Goal: Task Accomplishment & Management: Complete application form

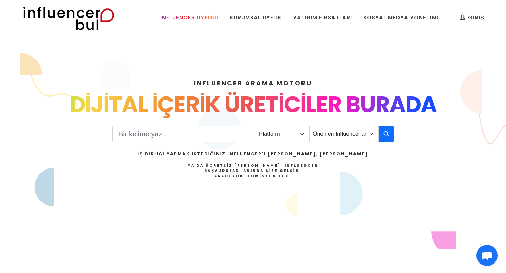
click at [207, 17] on div "Influencer Üyeliği" at bounding box center [189, 18] width 58 height 8
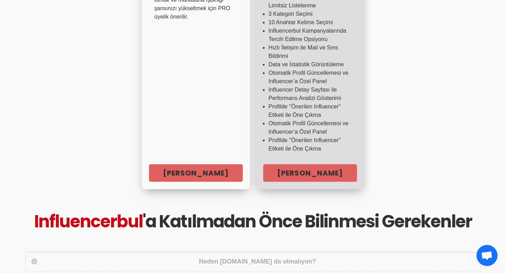
scroll to position [286, 0]
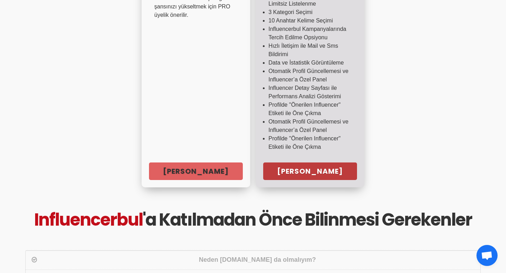
click at [311, 173] on link "Hemen Başla" at bounding box center [310, 172] width 94 height 18
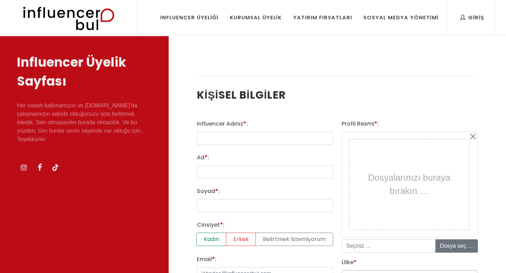
select select
click at [273, 138] on input "mustafa@influencerbul.com" at bounding box center [265, 138] width 136 height 13
type input "m"
type input "Ruhi Çenet"
click at [231, 174] on input "Ad * :" at bounding box center [265, 171] width 136 height 13
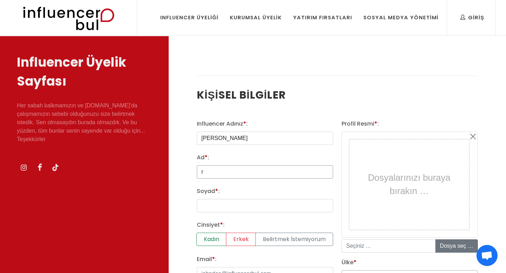
type input "Ruhi"
click at [240, 204] on input "Soyad * :" at bounding box center [265, 205] width 136 height 13
type input "Çenet"
click at [239, 244] on label "Erkek" at bounding box center [241, 239] width 30 height 13
click at [201, 237] on input "Erkek" at bounding box center [199, 235] width 5 height 5
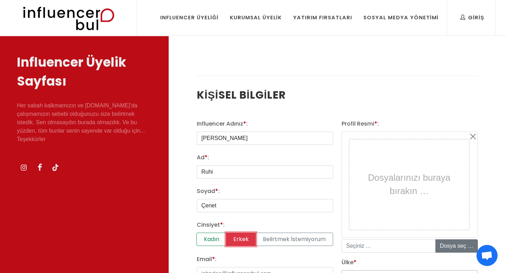
radio input "true"
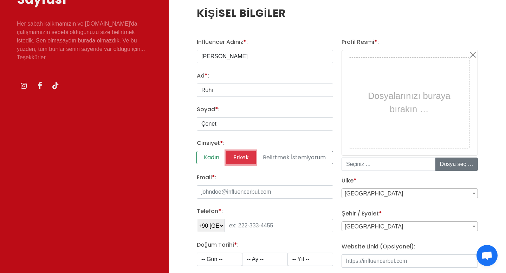
scroll to position [92, 0]
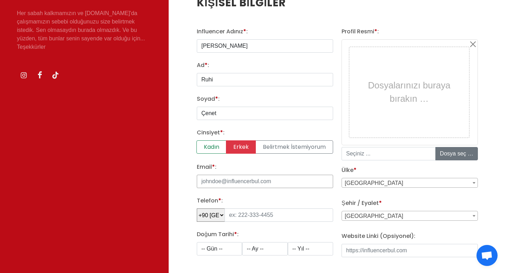
click at [258, 178] on input "Email * :" at bounding box center [265, 181] width 136 height 13
type input "R"
type input "ruhi@gmail.com"
click at [253, 216] on input "tel" at bounding box center [278, 215] width 108 height 13
type input "555 163 12 53"
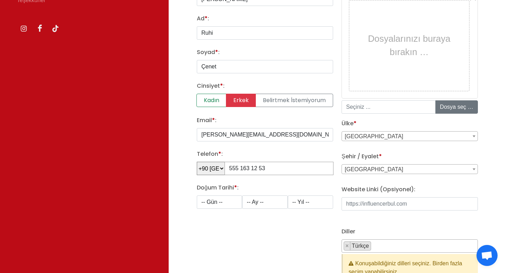
scroll to position [165, 0]
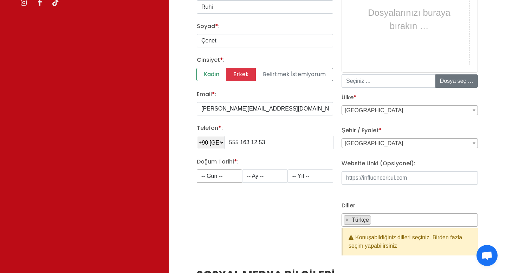
click at [230, 181] on select "-- Gün -- 1 2 3 4 5 6 7 8 9 10 11 12 13 14 15 16 17 18 19 20 21 22 23 24 25 26 …" at bounding box center [219, 176] width 45 height 13
select select "1"
click at [265, 176] on select "-- Ay -- 1 2 3 4 5 6 7 8 9 10 11 12" at bounding box center [264, 176] width 45 height 13
select select "1"
click at [312, 174] on select "-- Yıl -- 2008 2007 2006 2005 2004 2003 2002 2001 2000 1999 1998 1997 1996 1995…" at bounding box center [310, 176] width 45 height 13
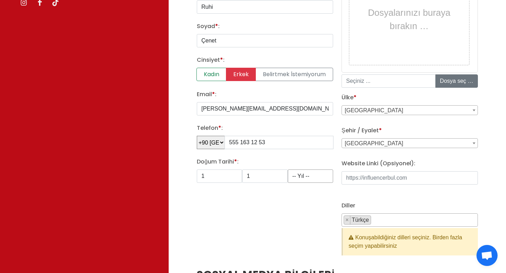
select select "1991"
click at [455, 82] on input "file" at bounding box center [488, 81] width 106 height 13
type input "C:\fakepath\Screen Shot 2025-10-05 at 11.06.46.png"
type input "Screen Shot 2025-10-05 at 11.06.46.png"
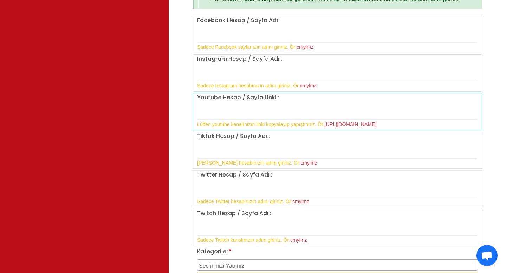
scroll to position [572, 0]
click at [258, 73] on input "text" at bounding box center [337, 74] width 280 height 15
type input "ruhicenet"
click at [237, 116] on input "text" at bounding box center [337, 113] width 280 height 15
type input "https://www.youtube.com/c/RuhiCenetMedya"
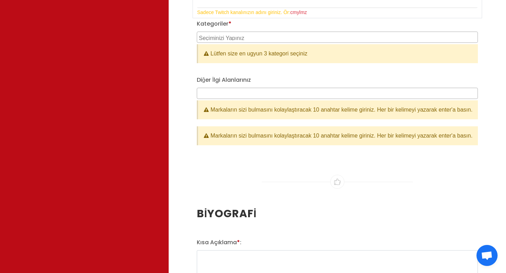
scroll to position [800, 0]
click at [272, 37] on textarea "Search" at bounding box center [338, 37] width 278 height 6
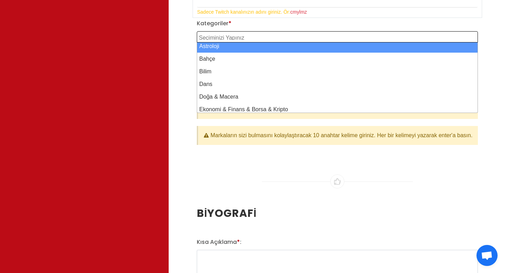
scroll to position [44, 0]
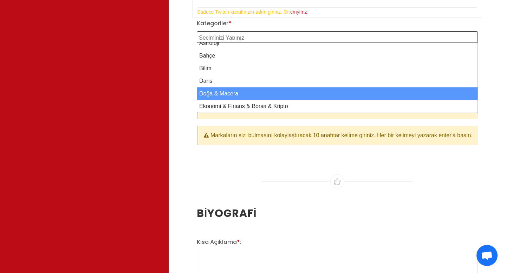
select select "8"
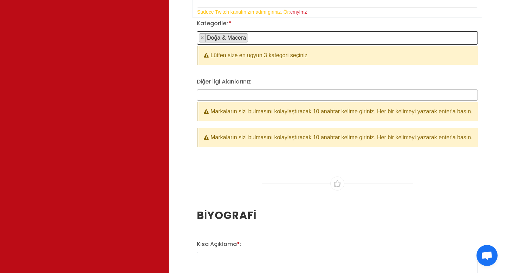
scroll to position [47, 0]
click at [287, 40] on span "× Doğa & Macera" at bounding box center [337, 37] width 281 height 13
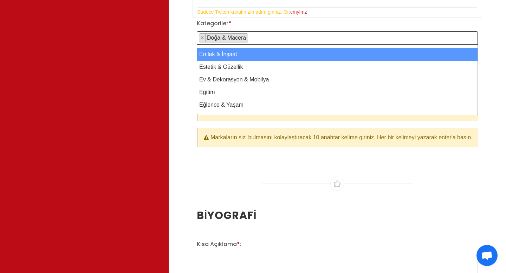
scroll to position [116, 0]
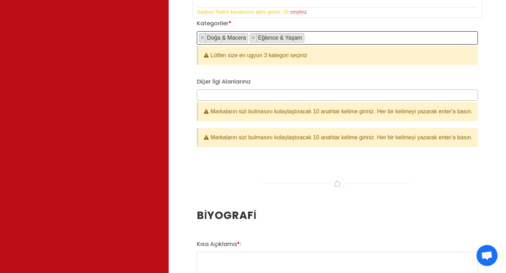
click at [332, 39] on span "× Doğa & Macera × Eğlence & Yaşam" at bounding box center [337, 37] width 281 height 13
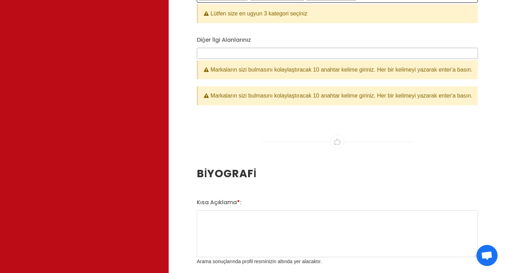
scroll to position [849, 0]
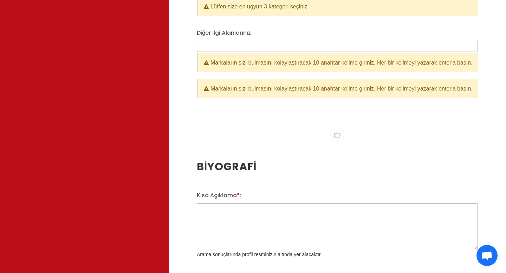
click at [244, 237] on textarea "Kısa Açıklama * :" at bounding box center [337, 226] width 281 height 47
paste textarea "Ruhi Çenet Dijital İçerik Üretici Traveller & Filmmaker: ruhi@volta.social"
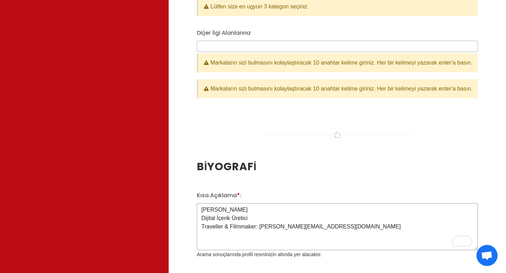
click at [306, 247] on textarea "Ruhi Çenet Dijital İçerik Üretici Traveller & Filmmaker: ruhi@volta.social" at bounding box center [337, 226] width 281 height 47
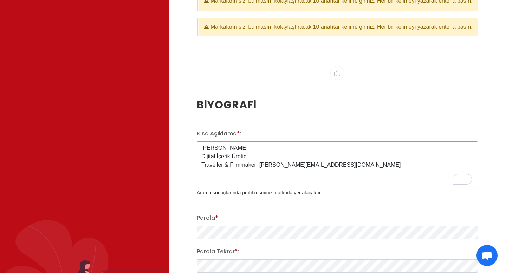
scroll to position [917, 0]
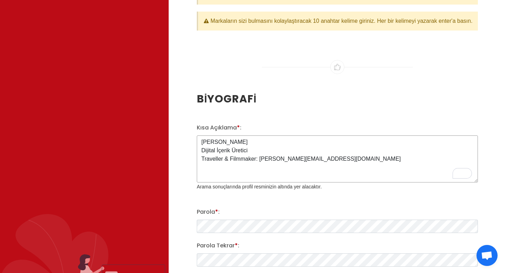
type textarea "Ruhi Çenet Dijital İçerik Üretici Traveller & Filmmaker: ruhi@volta.social"
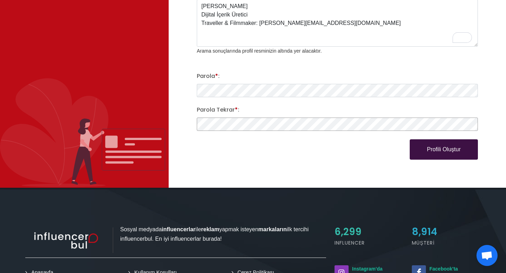
scroll to position [1053, 0]
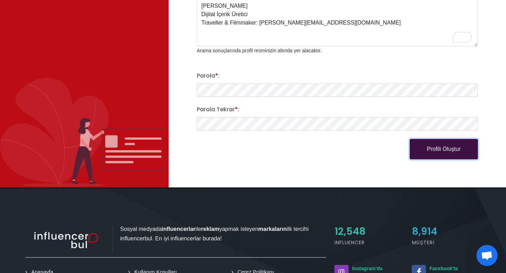
click at [449, 159] on button "Profili Oluştur" at bounding box center [443, 149] width 68 height 20
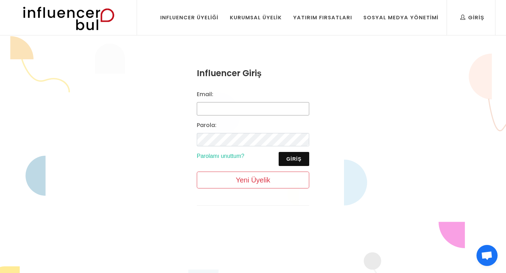
type input "[PERSON_NAME][EMAIL_ADDRESS][DOMAIN_NAME]"
click at [92, 18] on img at bounding box center [69, 17] width 116 height 35
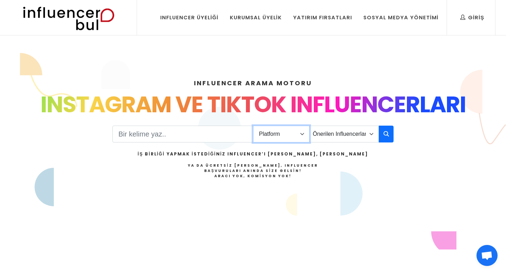
click at [303, 134] on select "Platform Instagram Facebook Youtube Tiktok Twitter Twitch" at bounding box center [281, 134] width 57 height 17
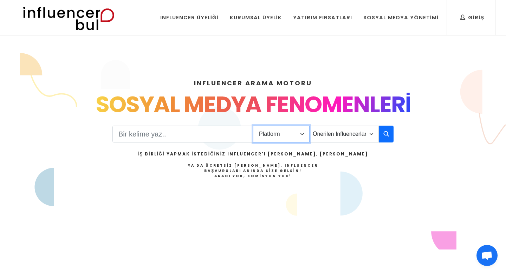
select select "1"
click at [387, 131] on icon "button" at bounding box center [386, 134] width 6 height 8
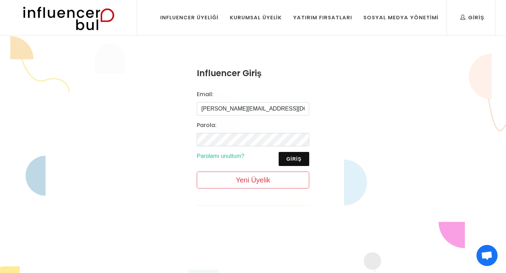
click at [270, 110] on input "[PERSON_NAME][EMAIL_ADDRESS][DOMAIN_NAME]" at bounding box center [253, 108] width 112 height 13
click at [268, 111] on input "[PERSON_NAME][EMAIL_ADDRESS][DOMAIN_NAME]" at bounding box center [253, 108] width 112 height 13
click at [264, 110] on input "[PERSON_NAME][EMAIL_ADDRESS][DOMAIN_NAME]" at bounding box center [253, 108] width 112 height 13
click at [272, 108] on input "[PERSON_NAME][EMAIL_ADDRESS][DOMAIN_NAME]" at bounding box center [253, 108] width 112 height 13
click at [272, 108] on input "mustafa@influencerbul.com" at bounding box center [253, 108] width 112 height 13
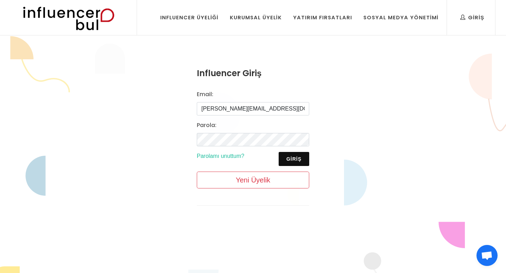
click at [272, 108] on input "mustafa@influencerbul.com" at bounding box center [253, 108] width 112 height 13
click at [249, 108] on input "mustafa@influencerbul.com" at bounding box center [253, 108] width 112 height 13
click at [257, 109] on input "mustafa@influencerbul.com" at bounding box center [253, 108] width 112 height 13
click at [268, 110] on input "mustafa@influencerbul.com" at bounding box center [253, 108] width 112 height 13
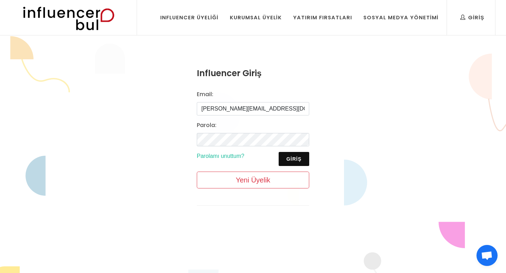
click at [268, 110] on input "mustafa@influencerbul.com" at bounding box center [253, 108] width 112 height 13
click at [266, 110] on input "mustafa@influencerbul.com" at bounding box center [253, 108] width 112 height 13
click at [367, 153] on div "Influencer Giriş Email: mustafa@influencerbul.com Parola: Giriş Parolamı unuttu…" at bounding box center [253, 142] width 506 height 212
click at [265, 109] on input "[PERSON_NAME][EMAIL_ADDRESS][DOMAIN_NAME]" at bounding box center [253, 108] width 112 height 13
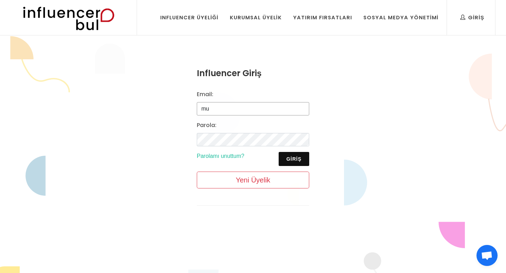
type input "m"
type input "ruhi@gmail.com"
click at [292, 159] on button "Giriş" at bounding box center [293, 159] width 31 height 14
click at [207, 20] on div "Influencer Üyeliği" at bounding box center [189, 18] width 58 height 8
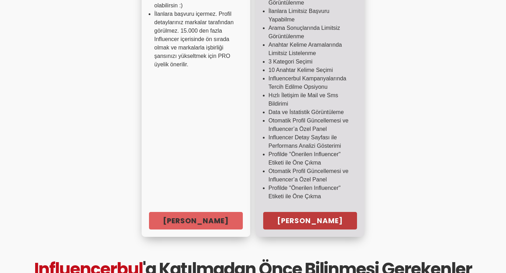
click at [303, 219] on link "Hemen Başla" at bounding box center [310, 221] width 94 height 18
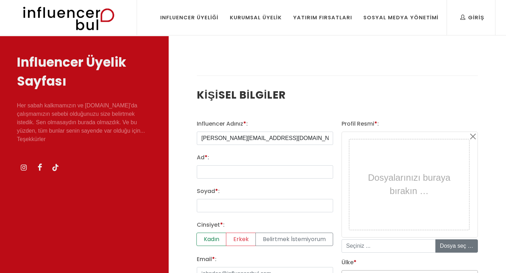
select select
click at [276, 141] on input "[PERSON_NAME][EMAIL_ADDRESS][DOMAIN_NAME]" at bounding box center [265, 138] width 136 height 13
type input "m"
type input "S"
click at [251, 141] on input "text" at bounding box center [265, 138] width 136 height 13
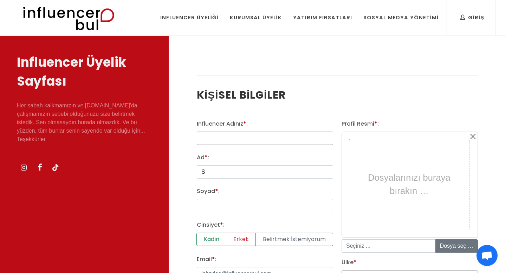
click at [251, 141] on input "text" at bounding box center [265, 138] width 136 height 13
type input "z"
type input "Zeynep"
click at [217, 171] on input "S" at bounding box center [265, 171] width 136 height 13
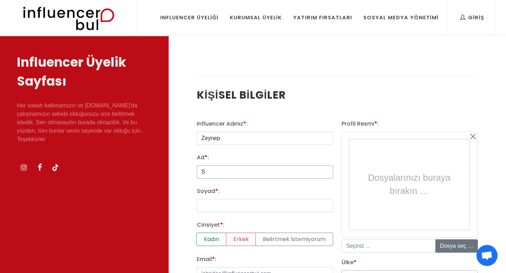
click at [215, 171] on input "S" at bounding box center [265, 171] width 136 height 13
type input "Zeynep"
click at [211, 210] on input "Soyad * :" at bounding box center [265, 205] width 136 height 13
type input "K"
type input "Girgin Kalelioğlu"
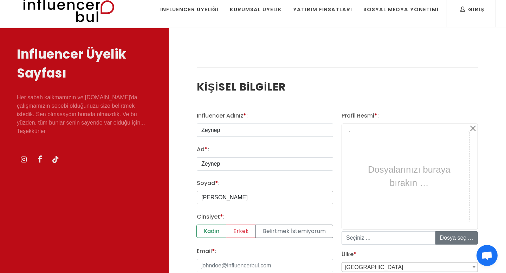
scroll to position [9, 0]
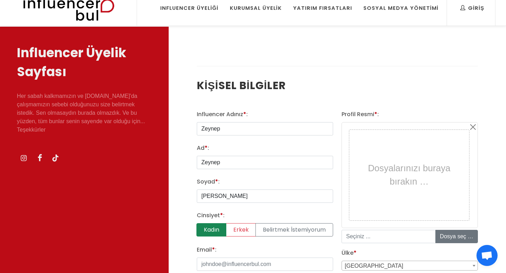
click at [213, 233] on label "Kadın" at bounding box center [211, 229] width 30 height 13
click at [201, 228] on input "Kadın" at bounding box center [199, 225] width 5 height 5
radio input "true"
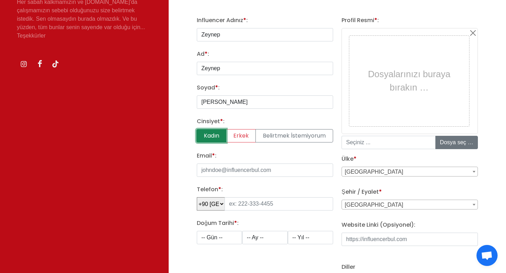
scroll to position [104, 0]
click at [235, 170] on input "Email * :" at bounding box center [265, 169] width 136 height 13
type input "zeynep@gmail.com"
click at [256, 206] on input "tel" at bounding box center [278, 203] width 108 height 13
type input "555 163 12 53"
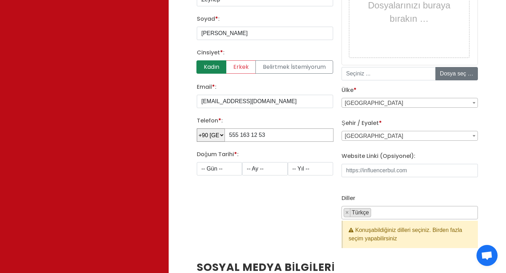
scroll to position [194, 0]
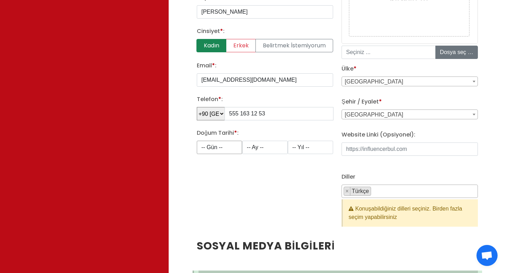
click at [229, 149] on select "-- Gün -- 1 2 3 4 5 6 7 8 9 10 11 12 13 14 15 16 17 18 19 20 21 22 23 24 25 26 …" at bounding box center [219, 147] width 45 height 13
select select "1"
click at [271, 146] on select "-- Ay -- 1 2 3 4 5 6 7 8 9 10 11 12" at bounding box center [264, 147] width 45 height 13
select select "1"
click at [316, 146] on select "-- Yıl -- 2008 2007 2006 2005 2004 2003 2002 2001 2000 1999 1998 1997 1996 1995…" at bounding box center [310, 147] width 45 height 13
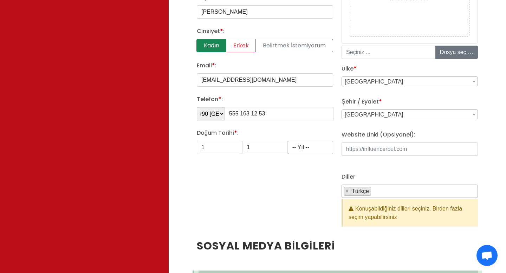
select select "1991"
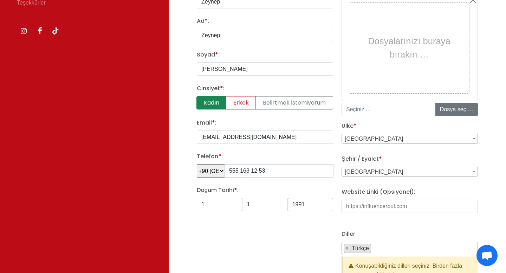
scroll to position [131, 0]
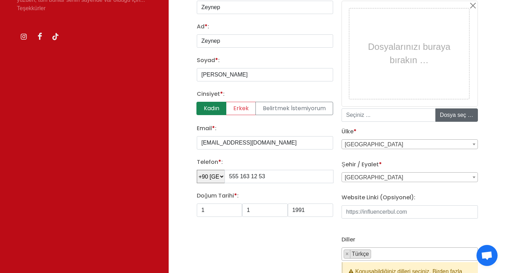
click at [459, 116] on input "file" at bounding box center [488, 115] width 106 height 13
type input "C:\fakepath\Screen Shot 2025-10-06 at 13.04.03.png"
type input "Screen Shot 2025-10-06 at 13.04.03.png"
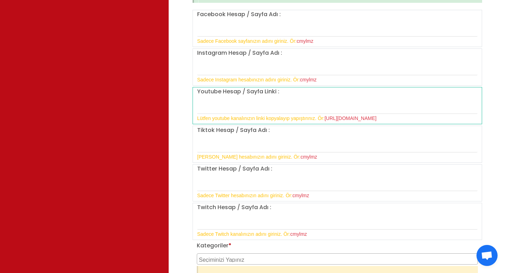
scroll to position [585, 0]
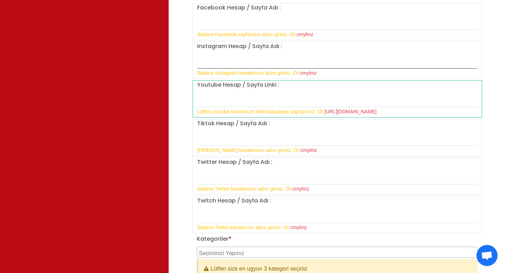
click at [241, 61] on input "text" at bounding box center [337, 61] width 280 height 15
type input "zeynepinharikalardiyari"
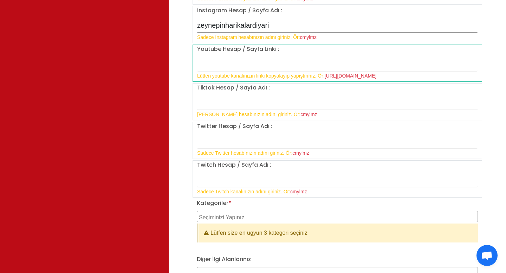
scroll to position [650, 0]
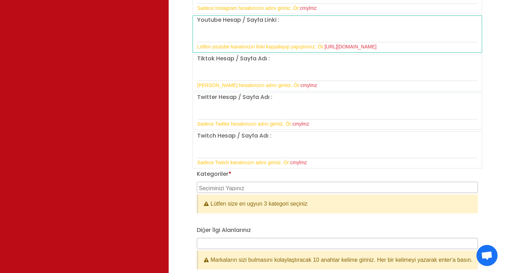
click at [262, 181] on div "Kategoriler * Aile & Çocuk & Ebeveyn Alışveriş & Giyim & Aksesuar Araba & Motor…" at bounding box center [337, 192] width 281 height 44
click at [263, 187] on textarea "Search" at bounding box center [338, 187] width 278 height 6
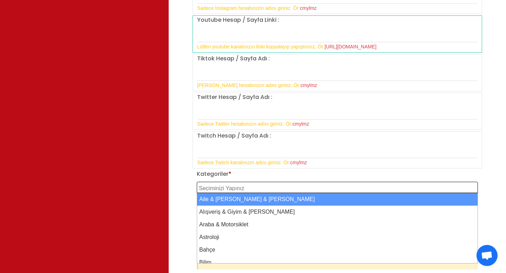
select select "1"
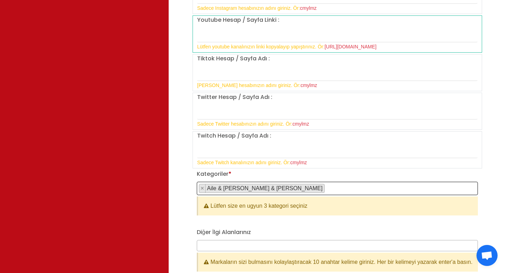
click at [286, 191] on span "× Aile & Çocuk & Ebeveyn" at bounding box center [337, 188] width 281 height 13
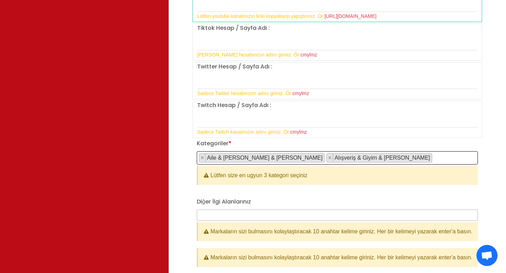
scroll to position [683, 0]
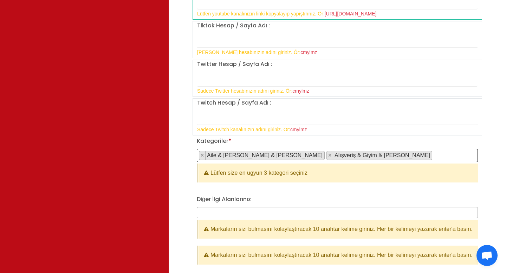
click at [384, 160] on span "× Aile & Çocuk & Ebeveyn × Alışveriş & Giyim & Aksesuar" at bounding box center [337, 155] width 281 height 13
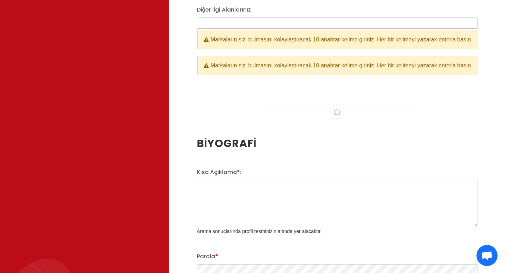
scroll to position [892, 0]
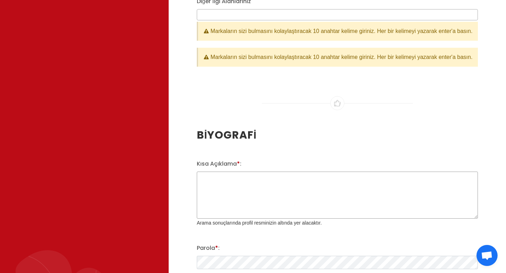
click at [242, 194] on textarea "Kısa Açıklama * :" at bounding box center [337, 195] width 281 height 47
paste textarea "Reels videosu içerik üreticisi Diplomasını uçak yapan Avukat 🎓✈ Mizah ve ironi…"
click at [311, 189] on textarea "Reels videosu içerik üreticisi Diplomasını uçak yapan Avukat 🎓✈ Mizah ve ironi…" at bounding box center [337, 195] width 281 height 47
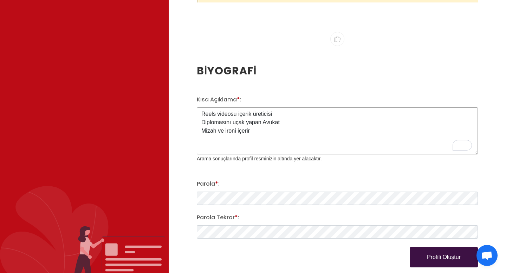
type textarea "Reels videosu içerik üreticisi Diplomasını uçak yapan Avukat Mizah ve ironi ic…"
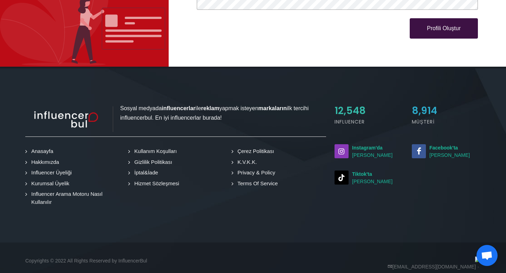
scroll to position [1204, 0]
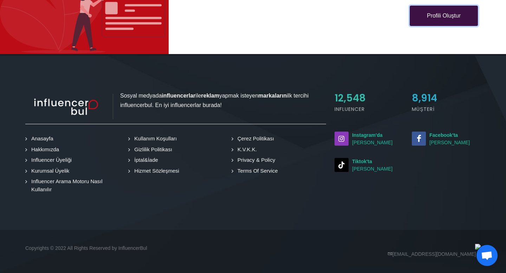
click at [442, 15] on button "Profili Oluştur" at bounding box center [443, 16] width 68 height 20
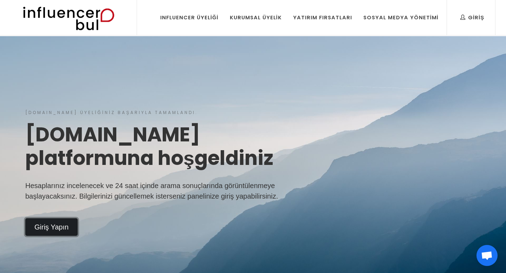
click at [55, 223] on link "Giriş Yapın" at bounding box center [51, 227] width 52 height 18
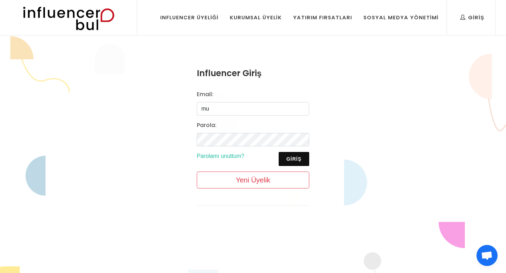
type input "m"
type input "[EMAIL_ADDRESS][DOMAIN_NAME]"
click at [302, 158] on button "Giriş" at bounding box center [293, 159] width 31 height 14
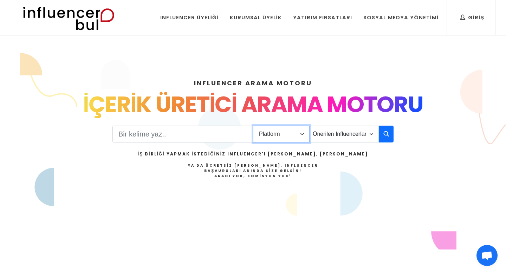
click at [292, 128] on select "Platform Instagram Facebook Youtube Tiktok Twitter Twitch" at bounding box center [281, 134] width 57 height 17
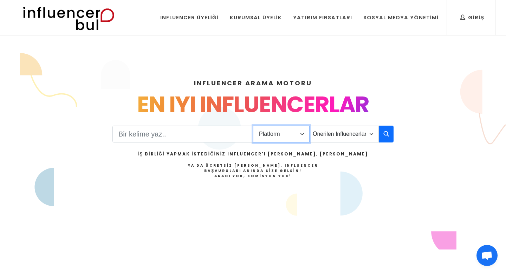
select select "1"
click at [388, 135] on icon "button" at bounding box center [386, 134] width 6 height 8
